Goal: Task Accomplishment & Management: Use online tool/utility

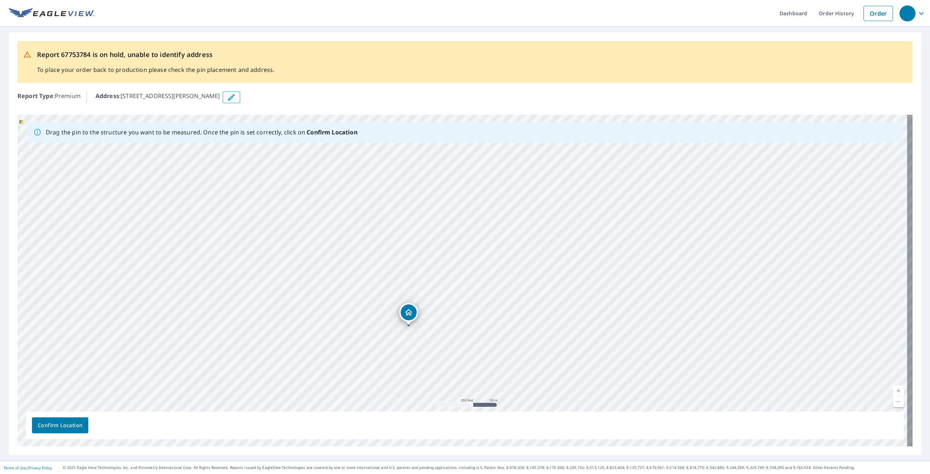
drag, startPoint x: 459, startPoint y: 269, endPoint x: 405, endPoint y: 315, distance: 70.6
click at [61, 426] on span "Confirm Location" at bounding box center [60, 425] width 45 height 9
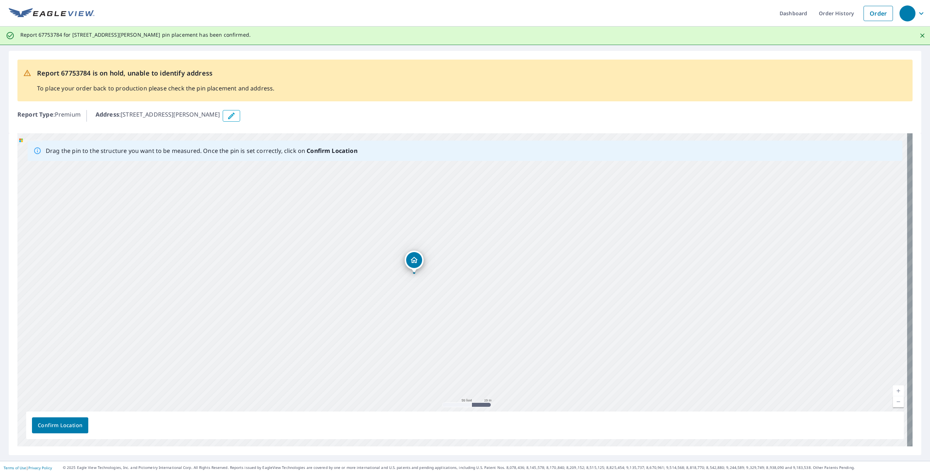
drag, startPoint x: 384, startPoint y: 267, endPoint x: 410, endPoint y: 360, distance: 97.1
click at [410, 360] on div "[STREET_ADDRESS][PERSON_NAME][PERSON_NAME]" at bounding box center [464, 289] width 895 height 313
drag, startPoint x: 414, startPoint y: 258, endPoint x: 412, endPoint y: 264, distance: 6.3
click at [412, 264] on div "[STREET_ADDRESS][PERSON_NAME][PERSON_NAME]" at bounding box center [464, 289] width 895 height 313
click at [72, 424] on span "Confirm Location" at bounding box center [60, 425] width 45 height 9
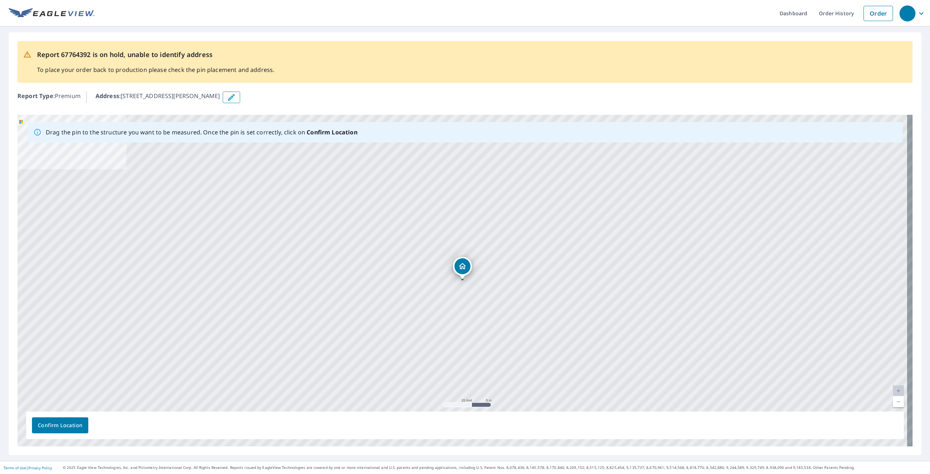
click at [81, 392] on div "[STREET_ADDRESS][PERSON_NAME][PERSON_NAME]" at bounding box center [464, 281] width 895 height 332
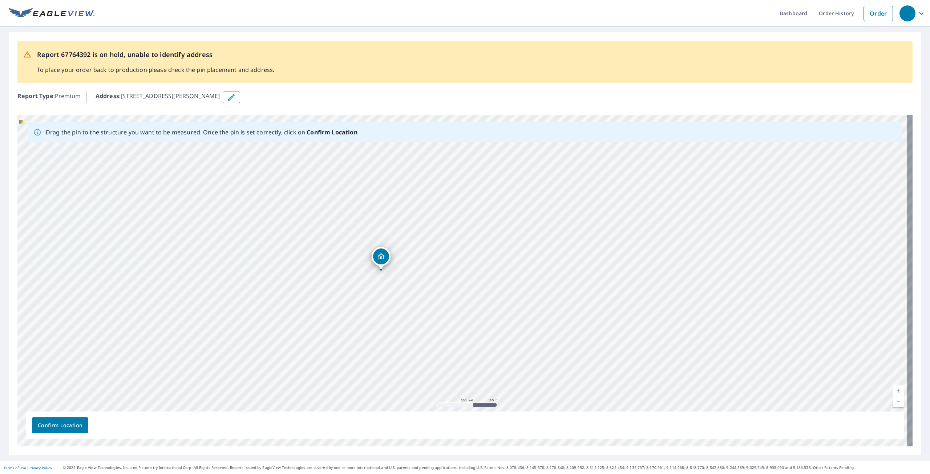
drag, startPoint x: 256, startPoint y: 303, endPoint x: 354, endPoint y: 290, distance: 98.2
click at [354, 290] on div "[STREET_ADDRESS][PERSON_NAME][PERSON_NAME]" at bounding box center [464, 281] width 895 height 332
drag, startPoint x: 403, startPoint y: 145, endPoint x: 295, endPoint y: 238, distance: 142.5
click at [65, 427] on span "Confirm Location" at bounding box center [60, 425] width 45 height 9
